Goal: Task Accomplishment & Management: Complete application form

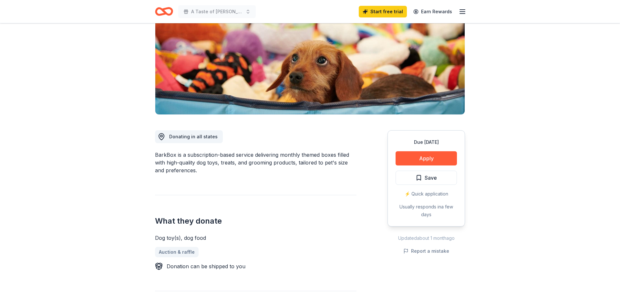
scroll to position [99, 0]
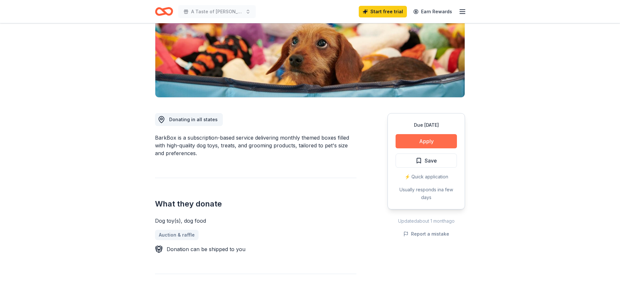
click at [423, 139] on button "Apply" at bounding box center [425, 141] width 61 height 14
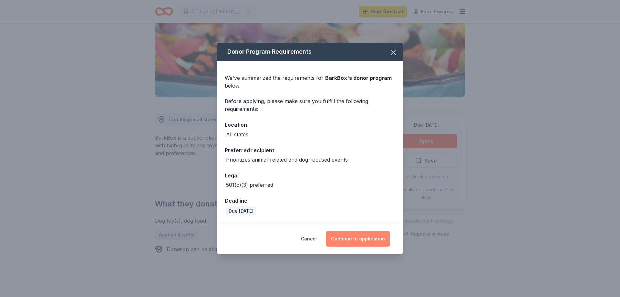
click at [359, 237] on button "Continue to application" at bounding box center [358, 238] width 64 height 15
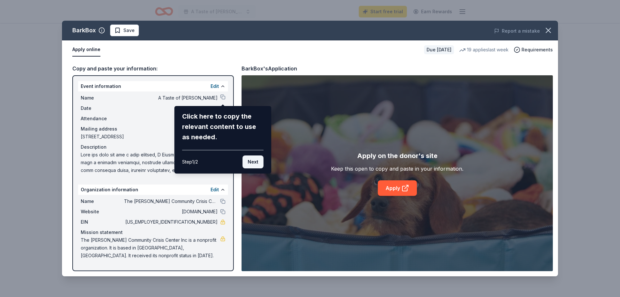
click at [250, 160] on button "Next" at bounding box center [252, 161] width 21 height 13
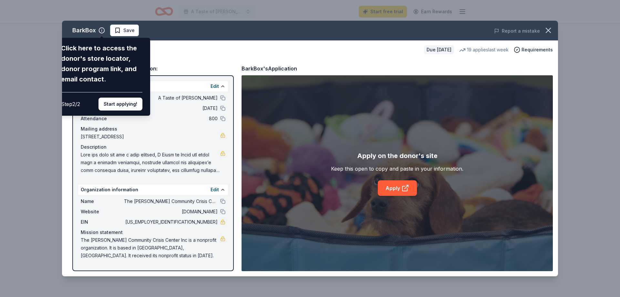
click at [174, 110] on div "BarkBox Click here to access the donor's store locator, donor program link, and…" at bounding box center [310, 148] width 496 height 255
click at [321, 127] on div "BarkBox Click here to access the donor's store locator, donor program link, and…" at bounding box center [310, 148] width 496 height 255
click at [405, 187] on div "BarkBox Click here to access the donor's store locator, donor program link, and…" at bounding box center [310, 148] width 496 height 255
click at [395, 188] on div "BarkBox Click here to access the donor's store locator, donor program link, and…" at bounding box center [310, 148] width 496 height 255
click at [123, 97] on button "Start applying!" at bounding box center [120, 103] width 44 height 13
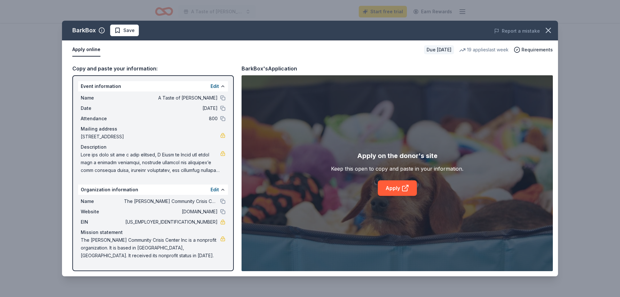
click at [395, 187] on div "BarkBox Save Report a mistake Apply online Due [DATE] 19 applies last week Requ…" at bounding box center [310, 148] width 496 height 255
click at [122, 29] on span "Save" at bounding box center [124, 30] width 20 height 8
click at [392, 185] on link "Apply" at bounding box center [397, 187] width 39 height 15
